Goal: Information Seeking & Learning: Learn about a topic

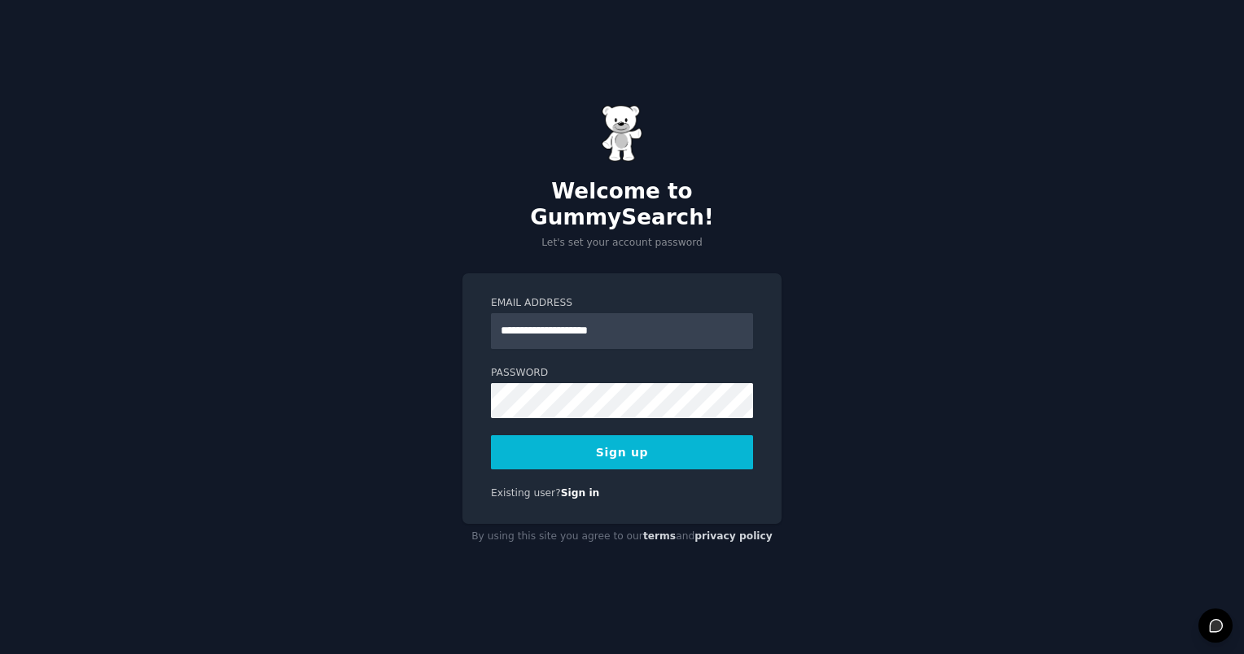
type input "**********"
click at [614, 444] on button "Sign up" at bounding box center [622, 452] width 262 height 34
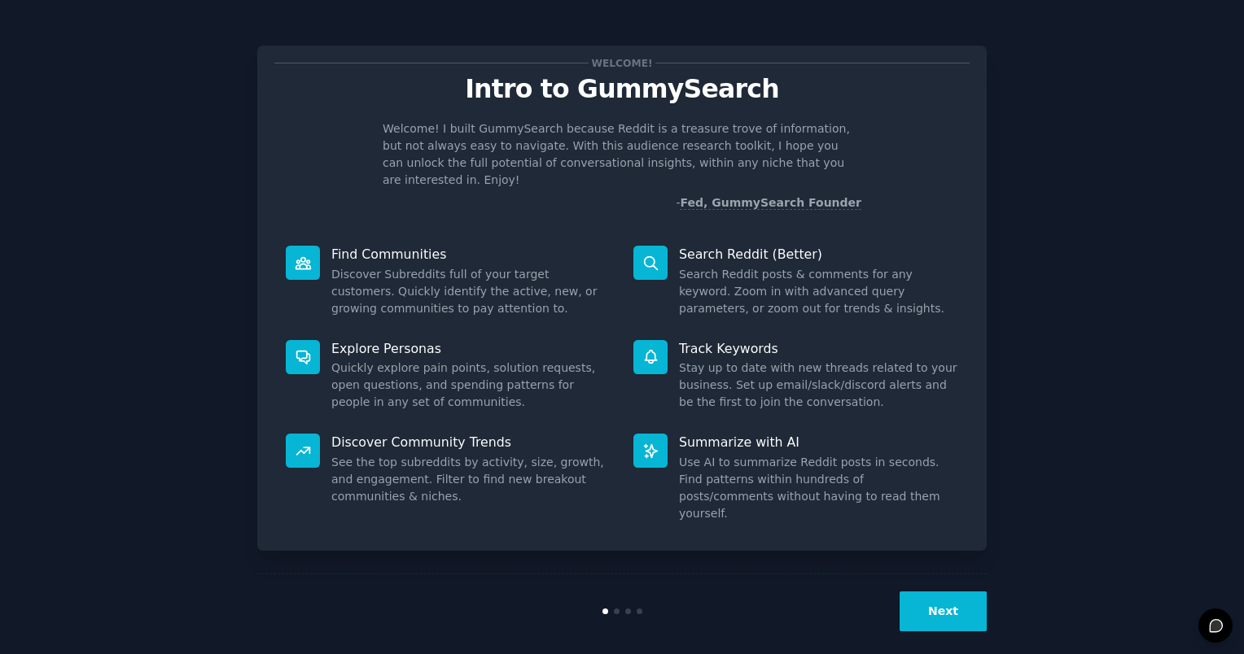
click at [952, 592] on button "Next" at bounding box center [942, 612] width 87 height 40
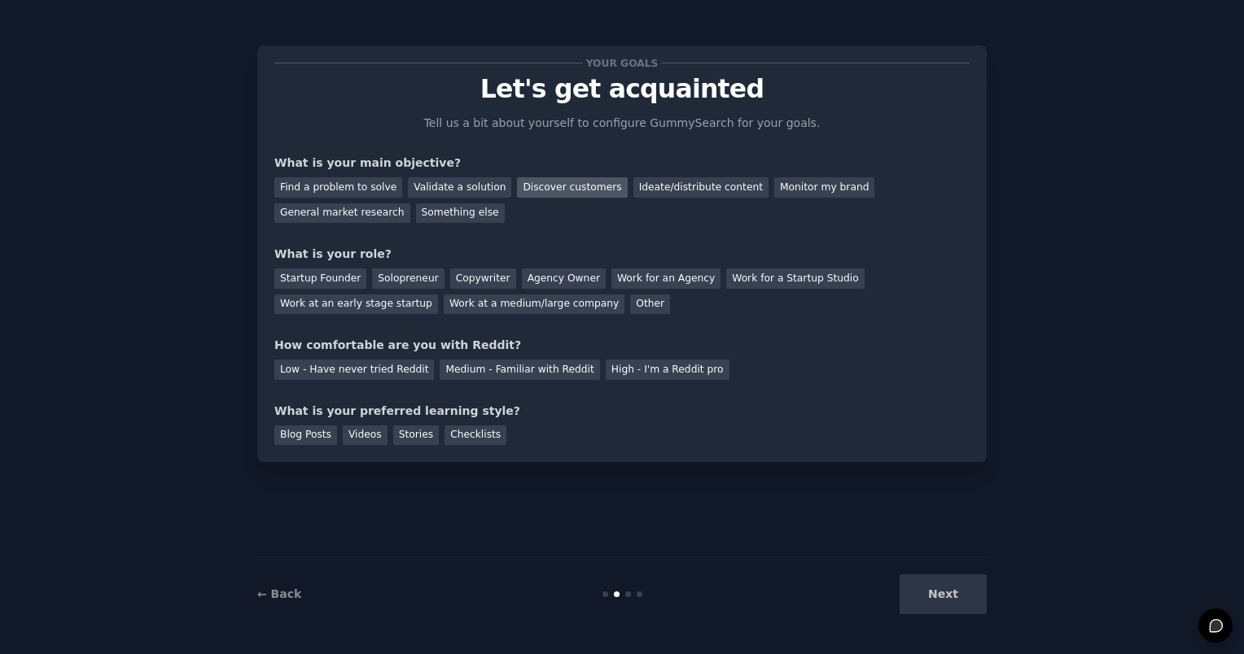
click at [562, 182] on div "Discover customers" at bounding box center [572, 187] width 110 height 20
click at [410, 204] on div "General market research" at bounding box center [342, 214] width 136 height 20
click at [339, 287] on div "Startup Founder" at bounding box center [320, 279] width 92 height 20
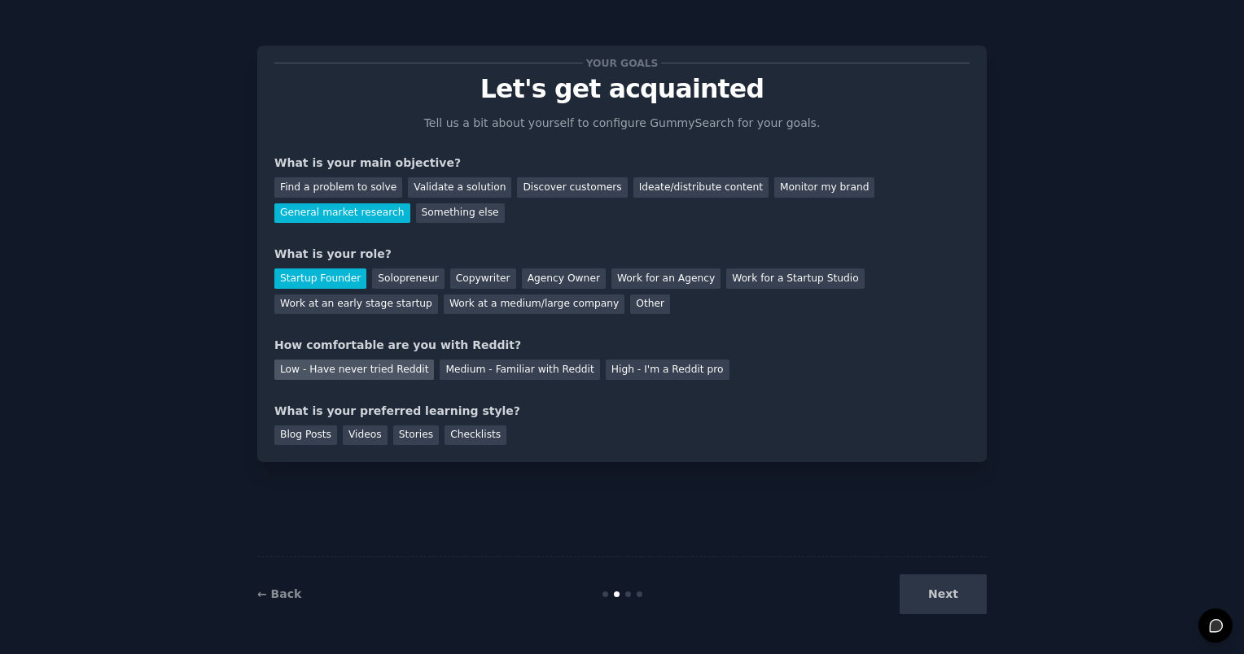
click at [387, 365] on div "Low - Have never tried Reddit" at bounding box center [354, 370] width 160 height 20
click at [366, 438] on div "Videos" at bounding box center [365, 436] width 45 height 20
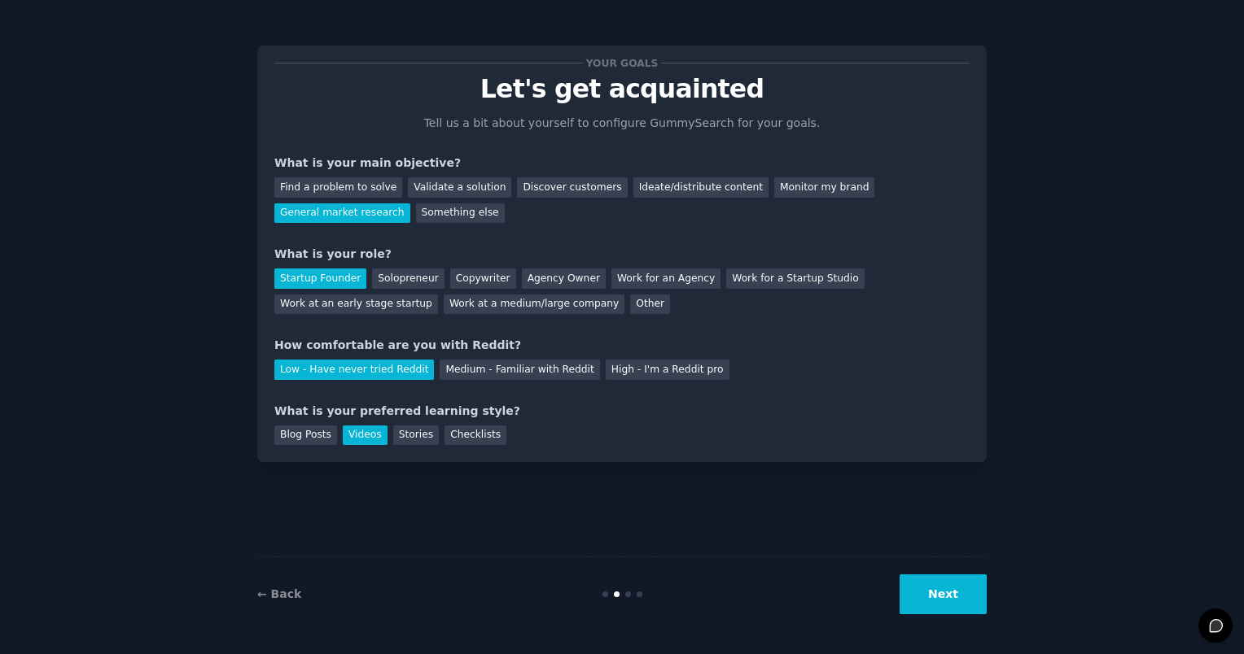
click at [952, 599] on button "Next" at bounding box center [942, 595] width 87 height 40
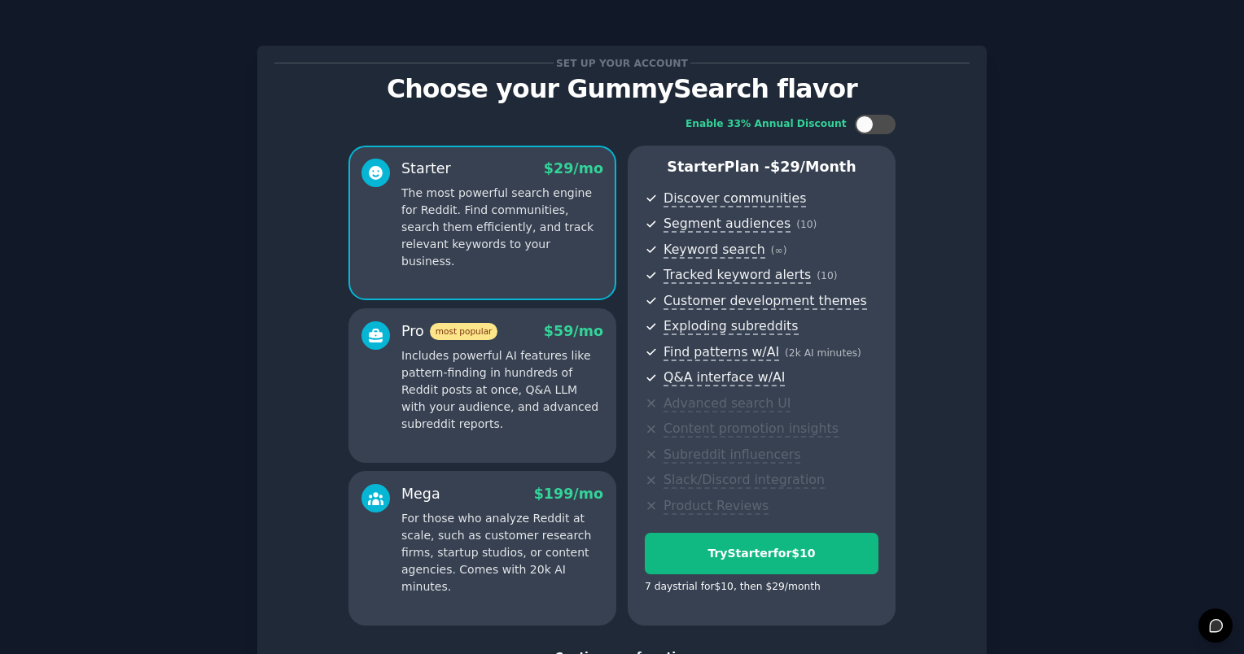
scroll to position [125, 0]
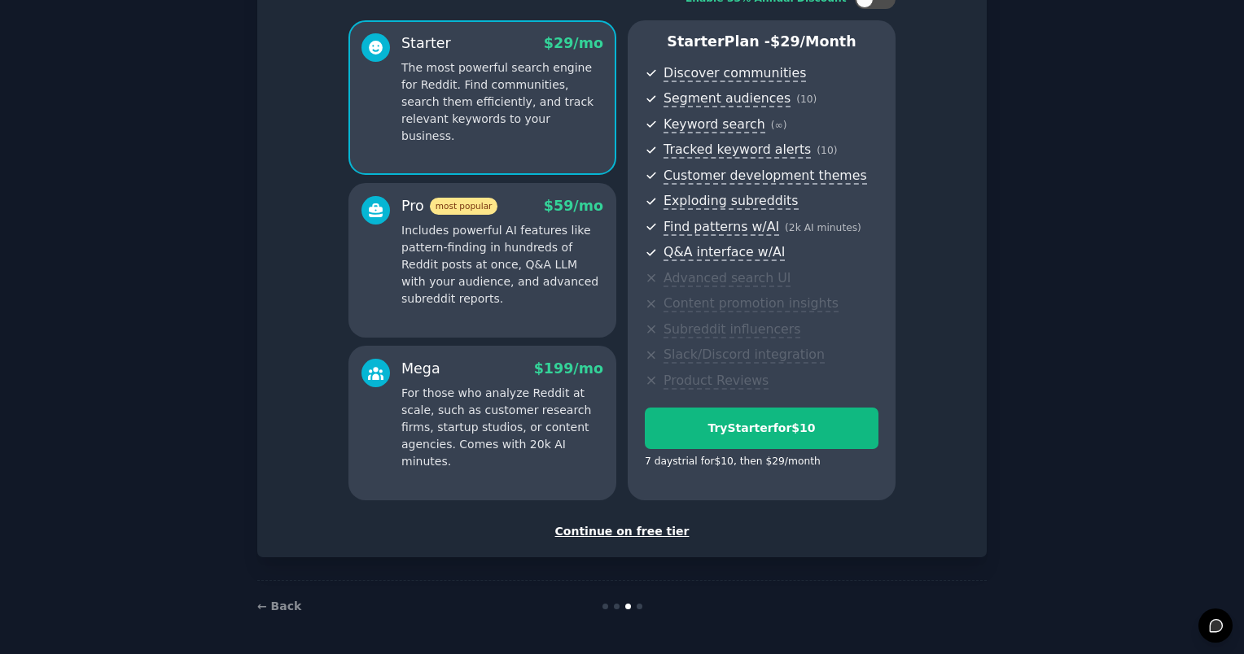
click at [658, 527] on div "Continue on free tier" at bounding box center [621, 531] width 695 height 17
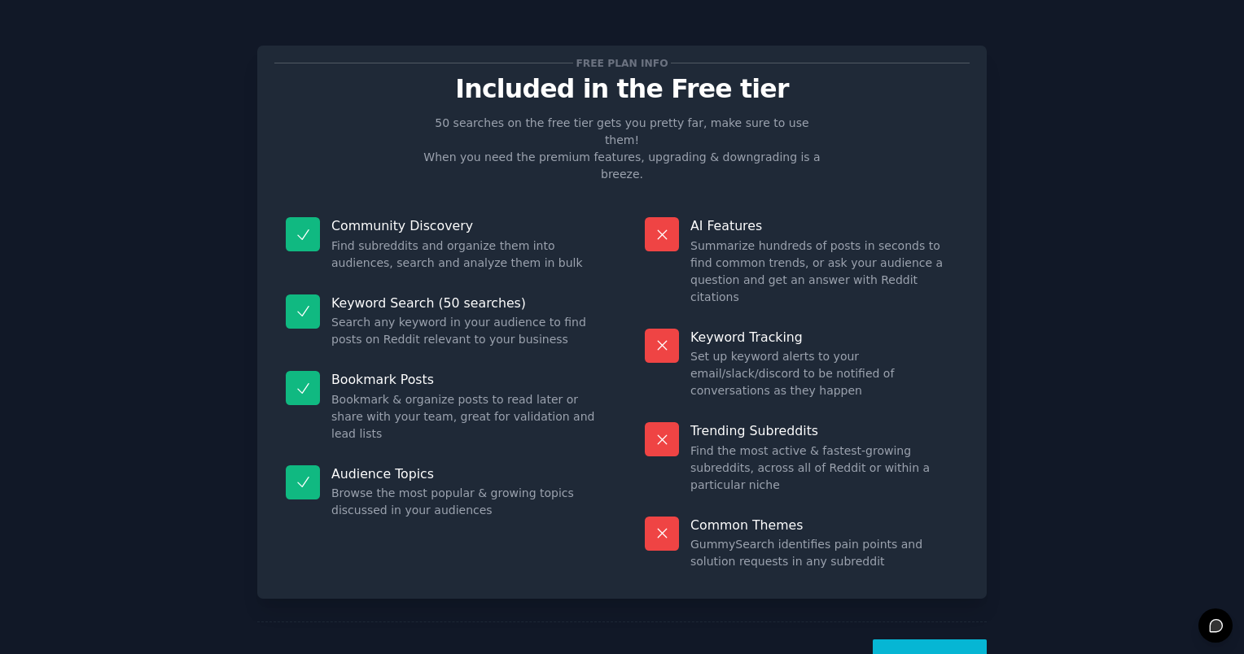
click at [929, 640] on button "Let's Go!" at bounding box center [930, 660] width 114 height 40
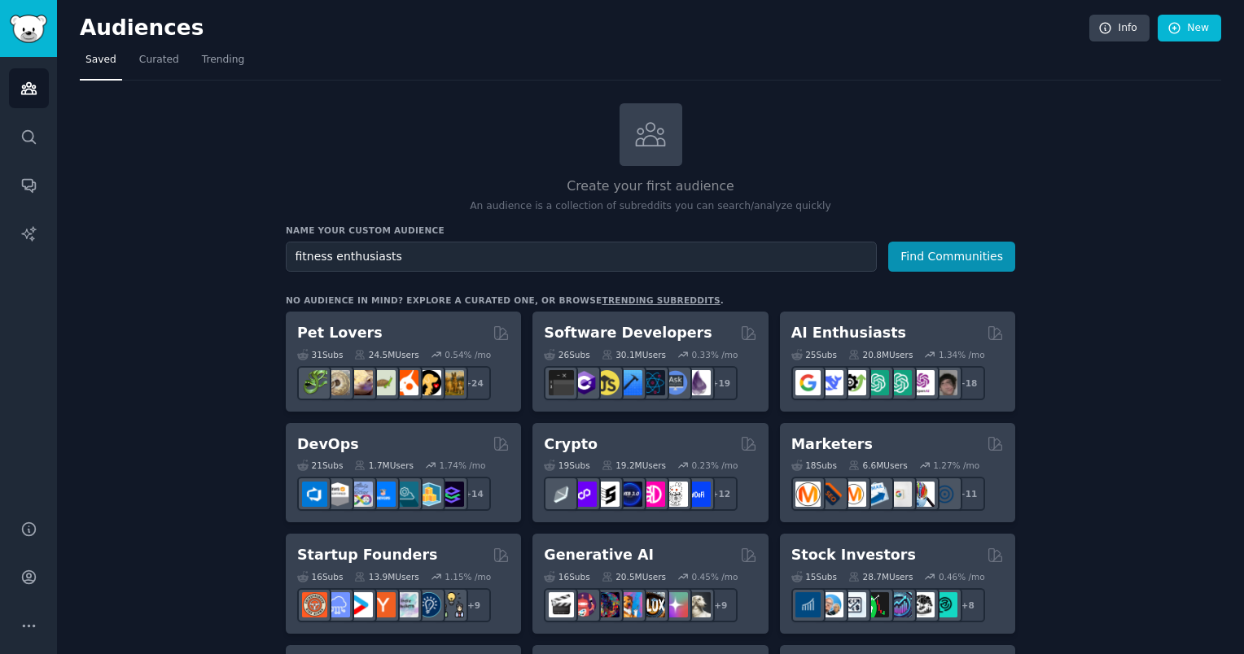
type input "fitness enthusiasts"
click at [888, 242] on button "Find Communities" at bounding box center [951, 257] width 127 height 30
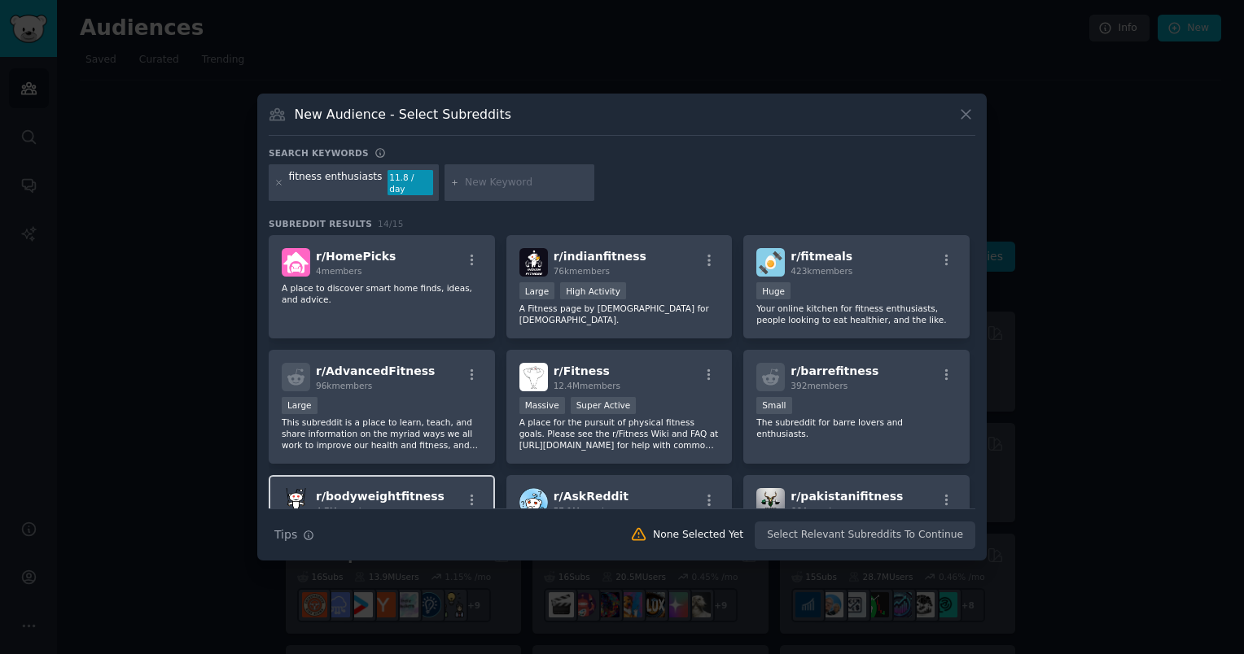
click at [426, 488] on div "r/ bodyweightfitness 4.7M members" at bounding box center [382, 502] width 200 height 28
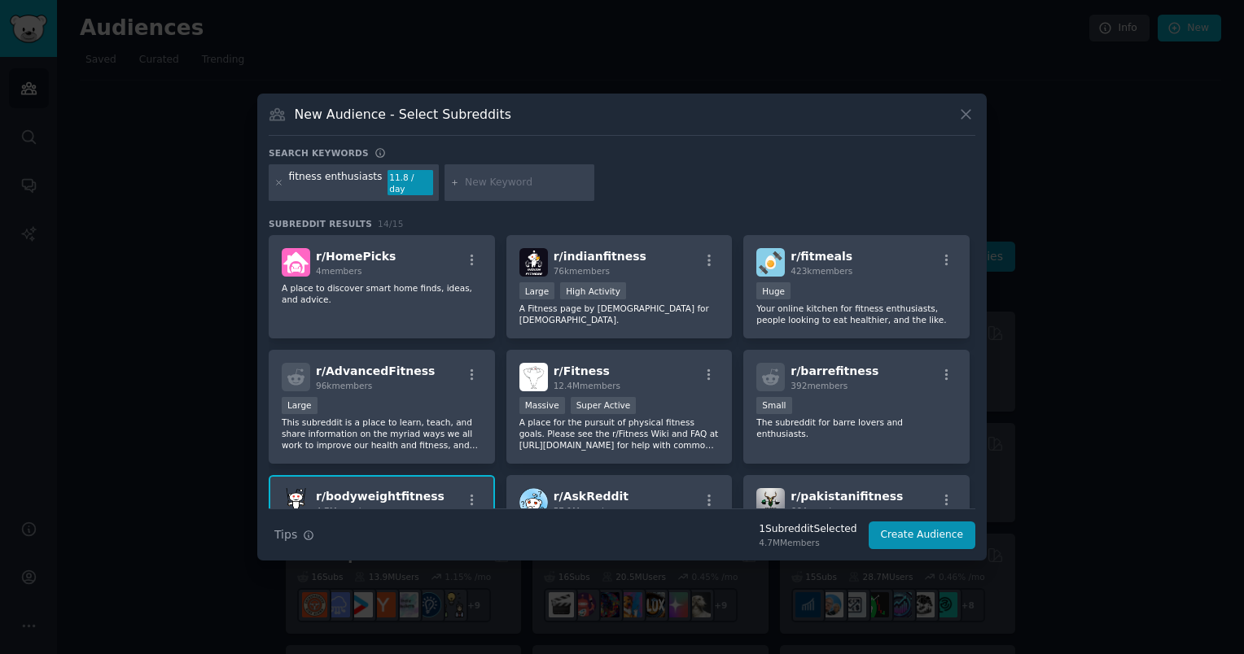
click at [530, 179] on input "text" at bounding box center [527, 183] width 124 height 15
type input "app"
click at [907, 542] on button "Create Audience" at bounding box center [922, 536] width 107 height 28
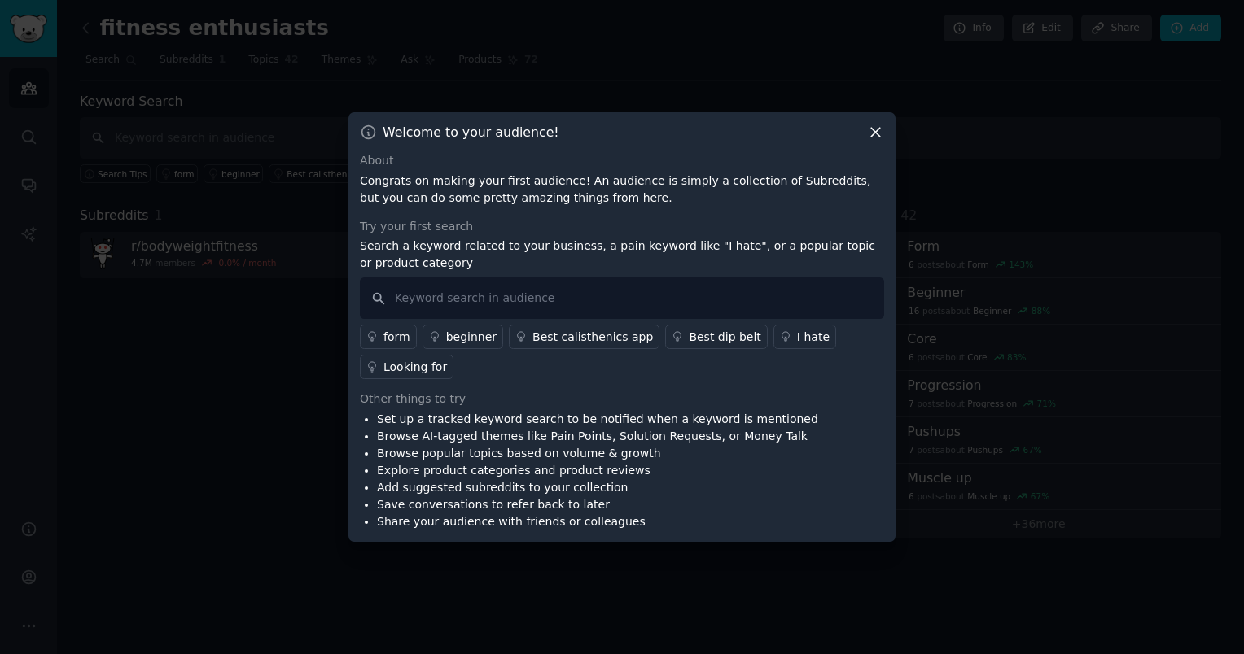
click at [795, 386] on div "About Congrats on making your first audience! An audience is simply a collectio…" at bounding box center [622, 341] width 524 height 379
click at [583, 287] on input "text" at bounding box center [622, 299] width 524 height 42
type input "i wish"
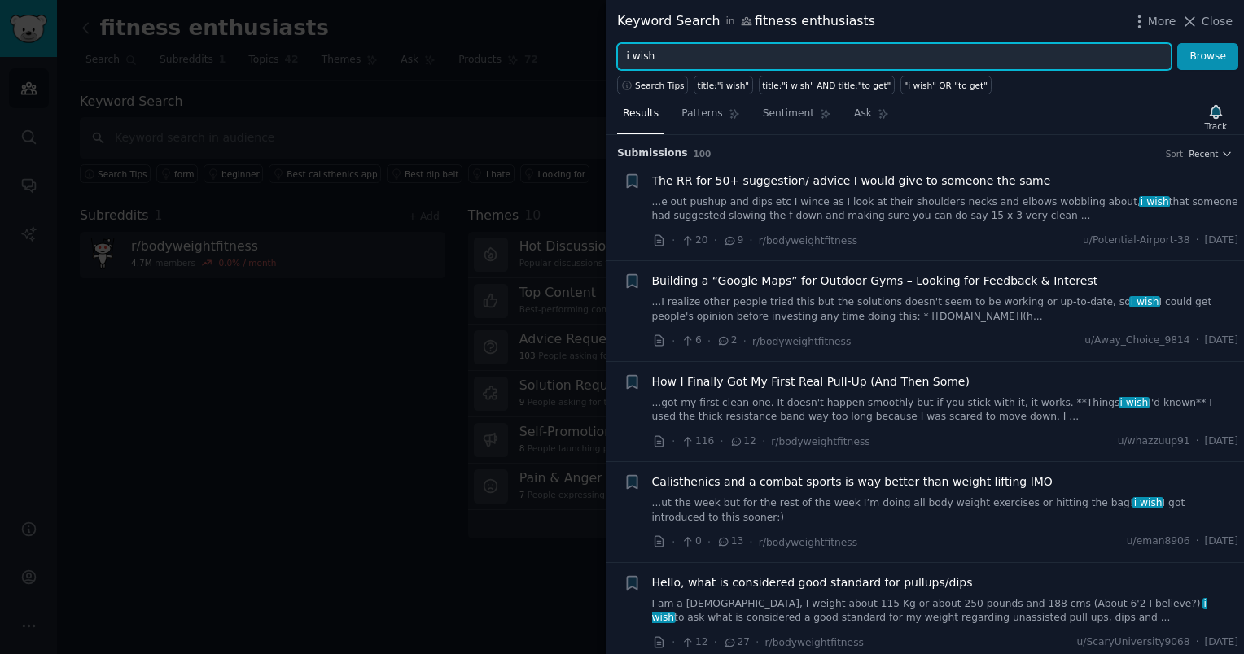
click at [711, 53] on input "i wish" at bounding box center [894, 57] width 554 height 28
type input "i wish there was"
click at [1177, 43] on button "Browse" at bounding box center [1207, 57] width 61 height 28
